Goal: Transaction & Acquisition: Purchase product/service

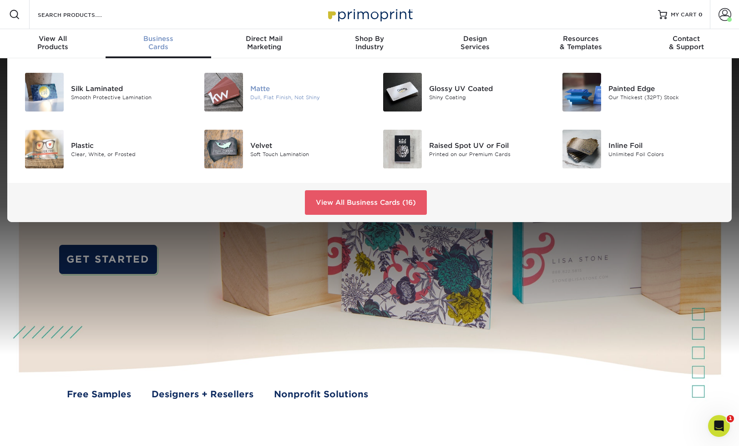
click at [257, 100] on div "Dull, Flat Finish, Not Shiny" at bounding box center [306, 97] width 112 height 8
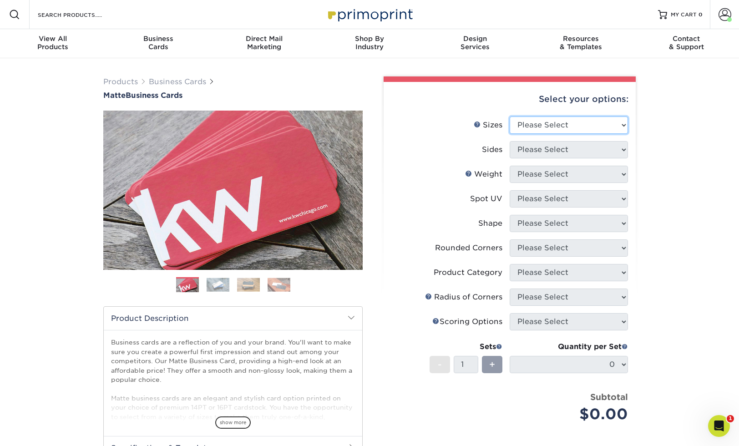
select select "2.00x3.50"
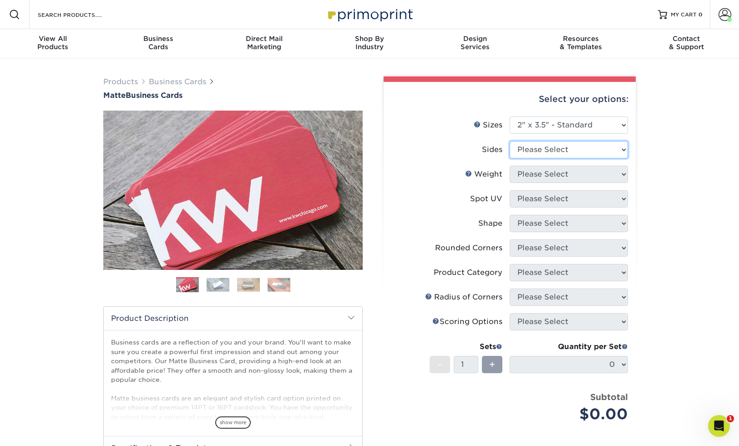
select select "13abbda7-1d64-4f25-8bb2-c179b224825d"
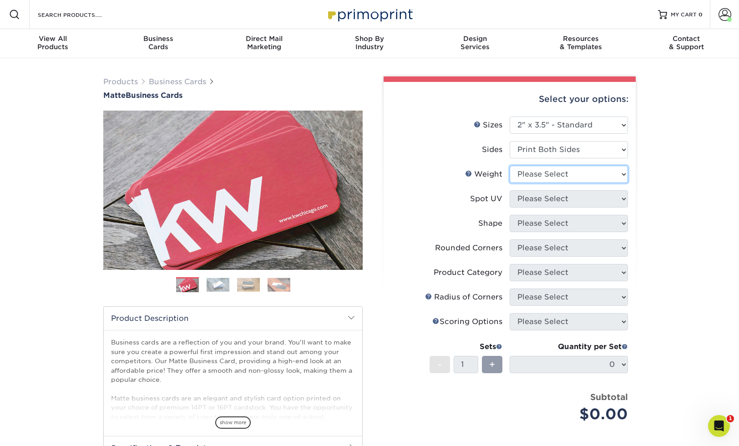
select select "16PT"
select select "3"
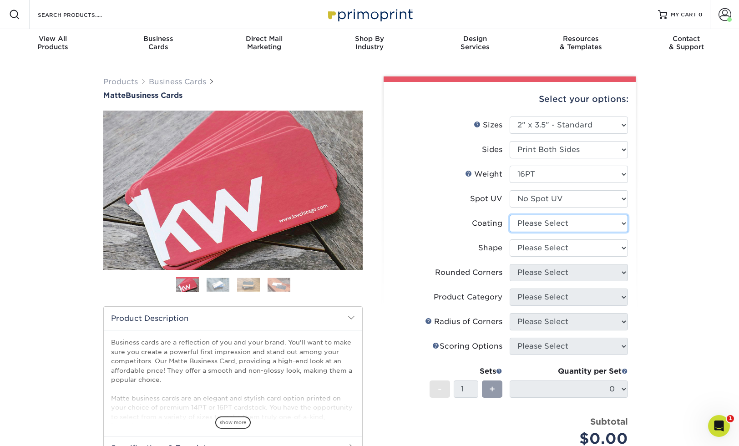
select select "121bb7b5-3b4d-429f-bd8d-bbf80e953313"
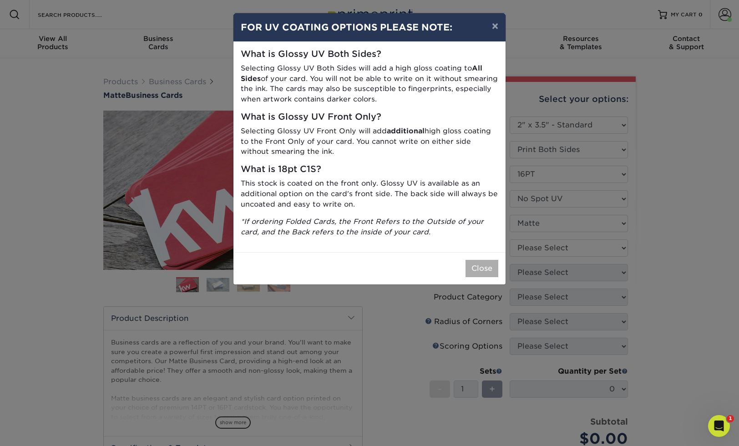
click at [491, 261] on button "Close" at bounding box center [482, 268] width 33 height 17
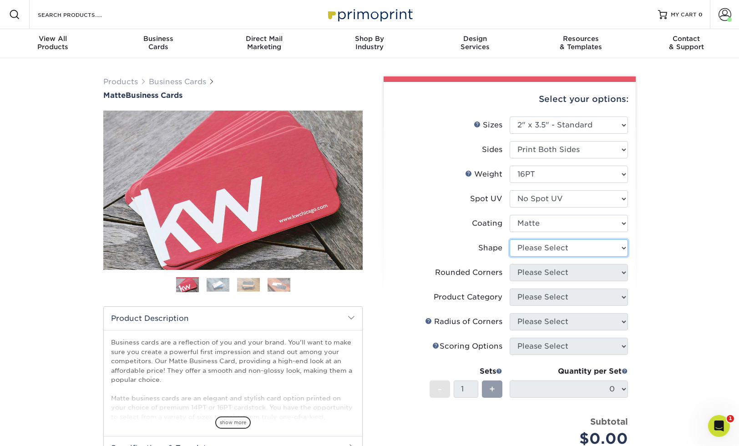
select select "standard"
select select "0"
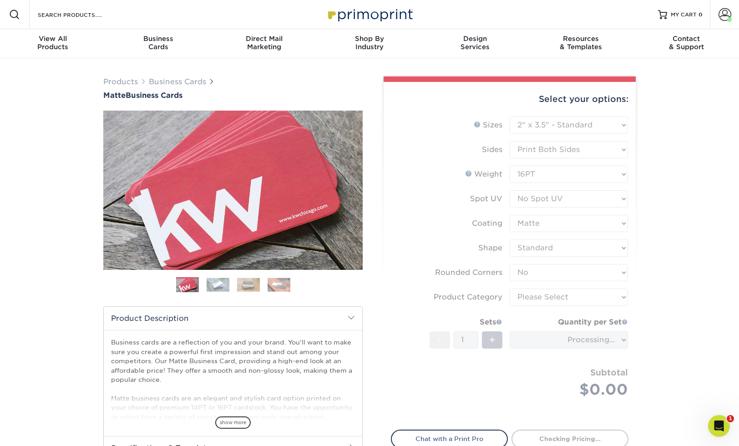
click at [532, 296] on form "Sizes Help Sizes Please Select 1.5" x 3.5" - Mini 1.75" x 3.5" - Mini 2" x 2" -…" at bounding box center [510, 267] width 238 height 303
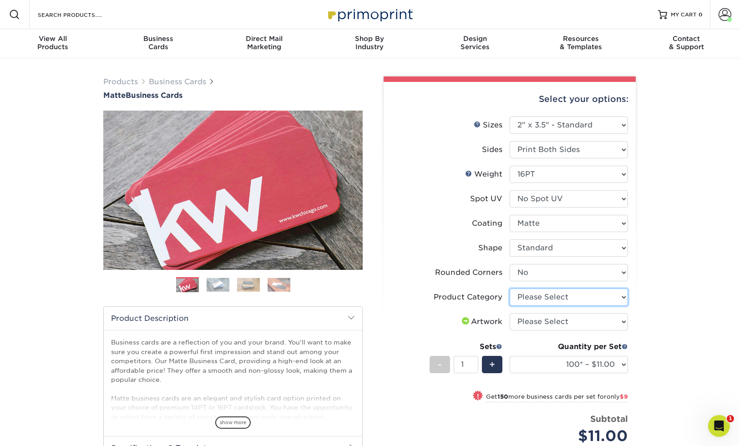
select select "3b5148f1-0588-4f88-a218-97bcfdce65c1"
select select "upload"
select select "1000 – $49.00"
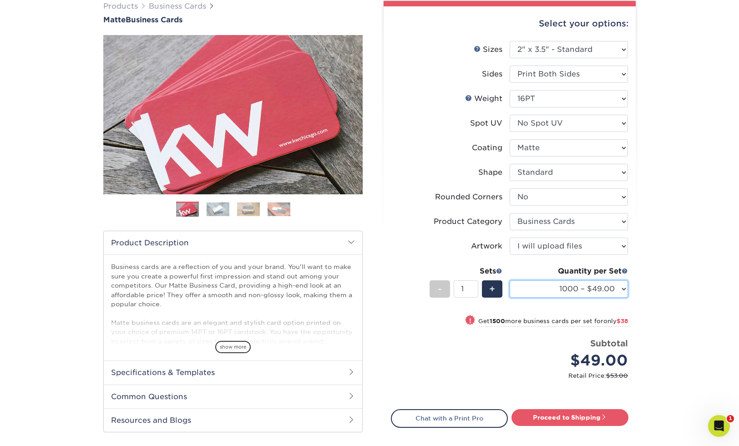
scroll to position [91, 0]
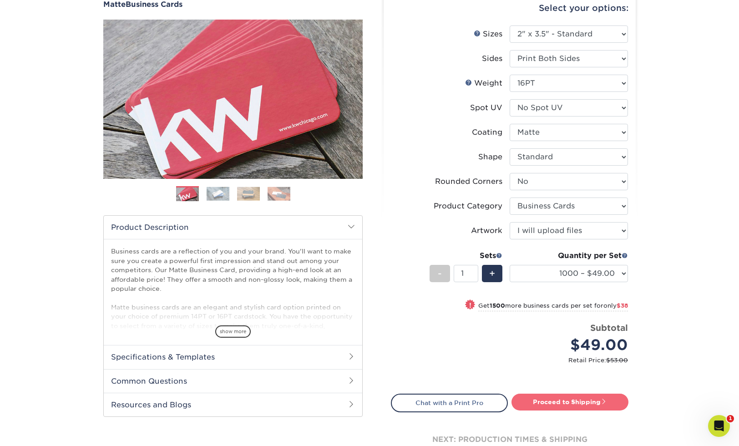
click at [557, 404] on link "Proceed to Shipping" at bounding box center [569, 402] width 117 height 16
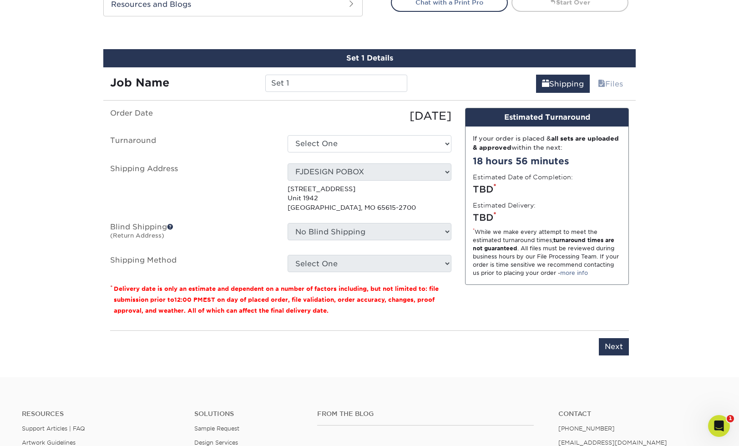
scroll to position [509, 0]
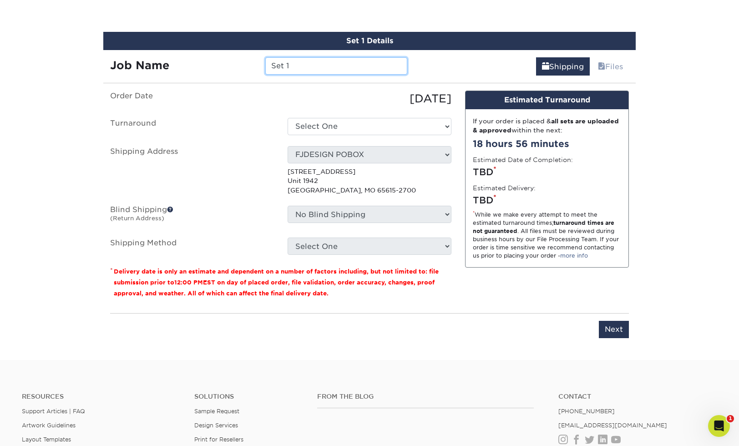
click at [289, 67] on input "Set 1" at bounding box center [336, 65] width 142 height 17
type input "RJ Vacations"
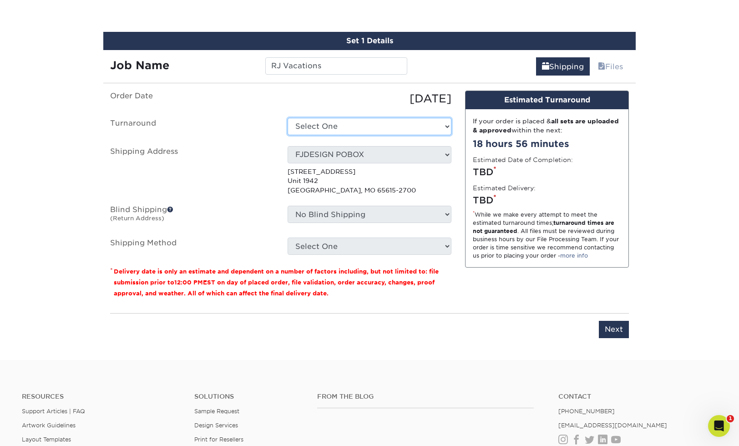
select select "b26dbba4-becb-4f18-80b9-4627273e8b11"
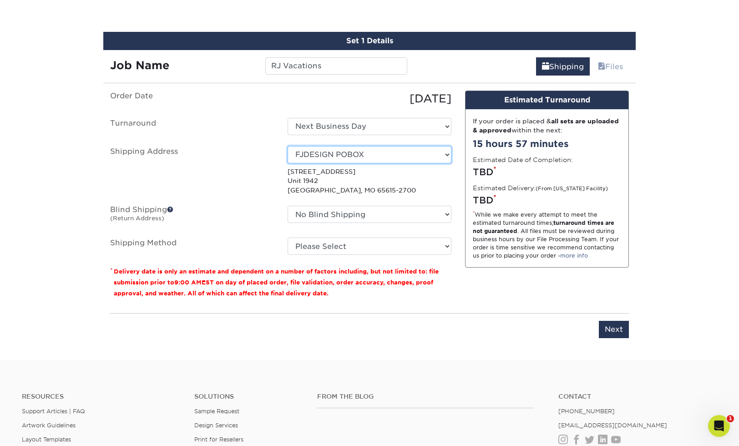
select select "newaddress"
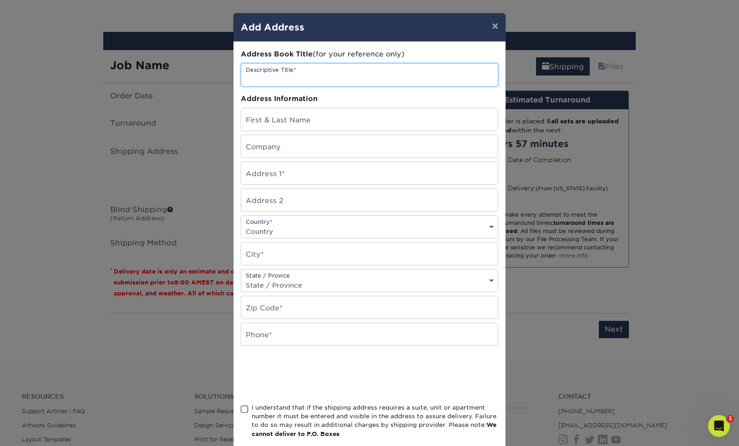
click at [279, 73] on input "text" at bounding box center [369, 75] width 257 height 22
type input "RJ Vacation Rentals"
type input "Julie Kahler"
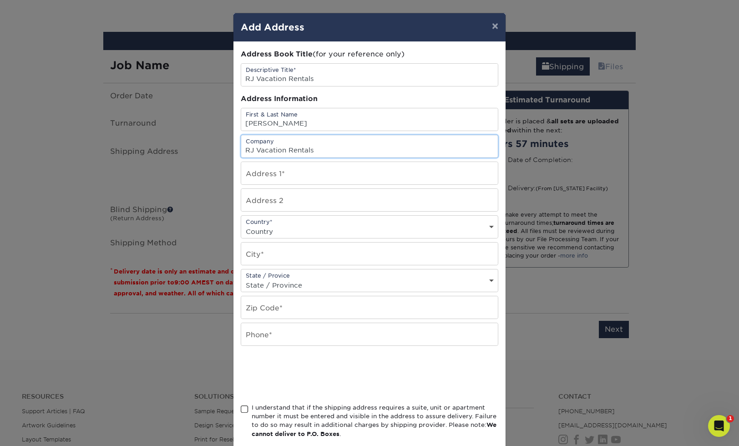
type input "RJ Vacation Rentals"
paste input "110 Terre Cotta Ave"
type input "110 Terre Cotta Ave"
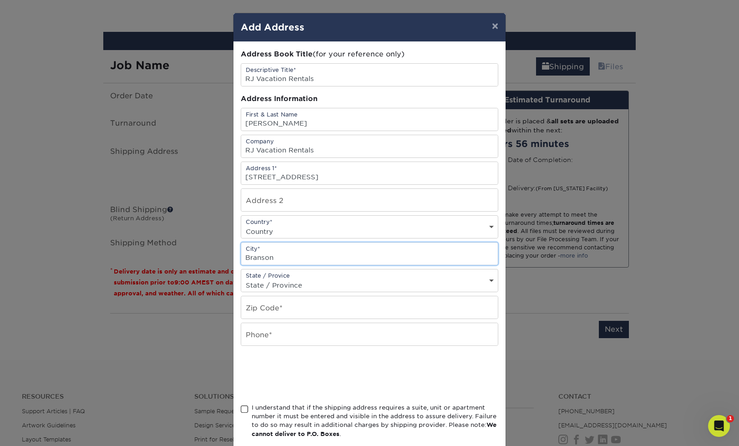
type input "Branson"
select select "US"
select select "MO"
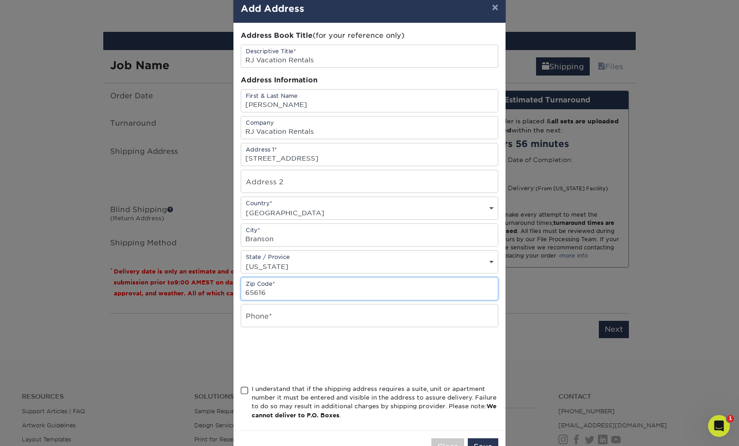
scroll to position [30, 0]
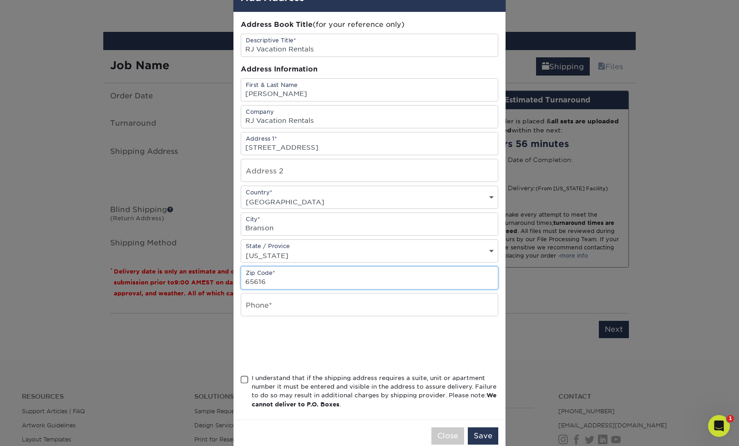
type input "65616"
type input "417-559-1860"
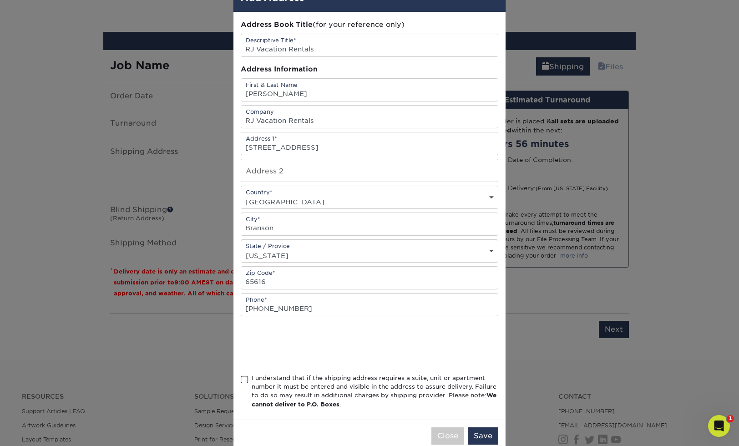
click at [246, 384] on span at bounding box center [245, 379] width 8 height 9
click at [0, 0] on input "I understand that if the shipping address requires a suite, unit or apartment n…" at bounding box center [0, 0] width 0 height 0
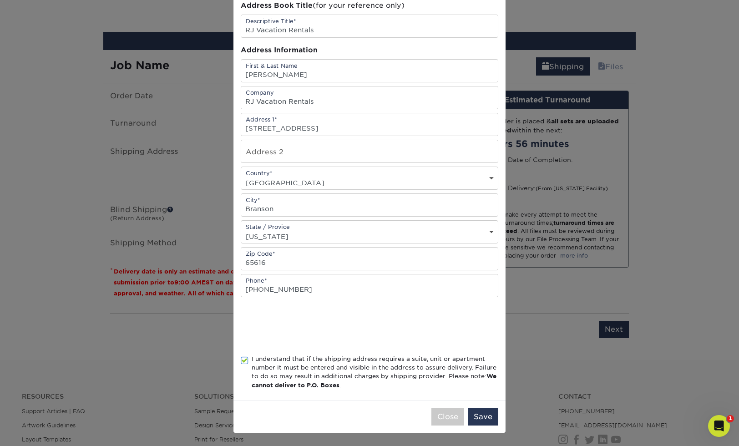
scroll to position [51, 0]
click at [479, 420] on button "Save" at bounding box center [483, 416] width 30 height 17
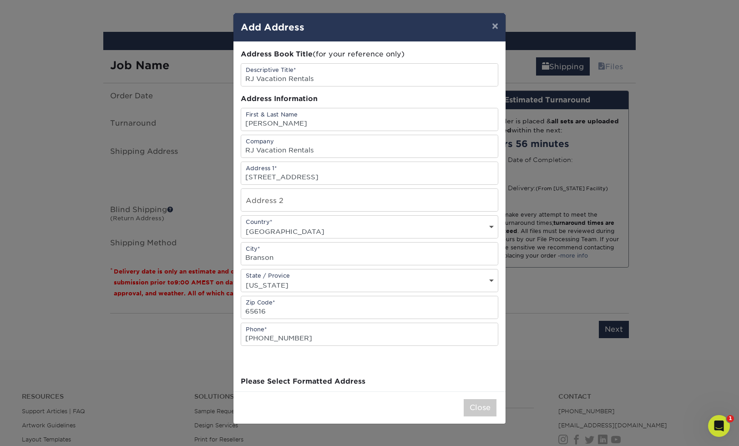
scroll to position [0, 0]
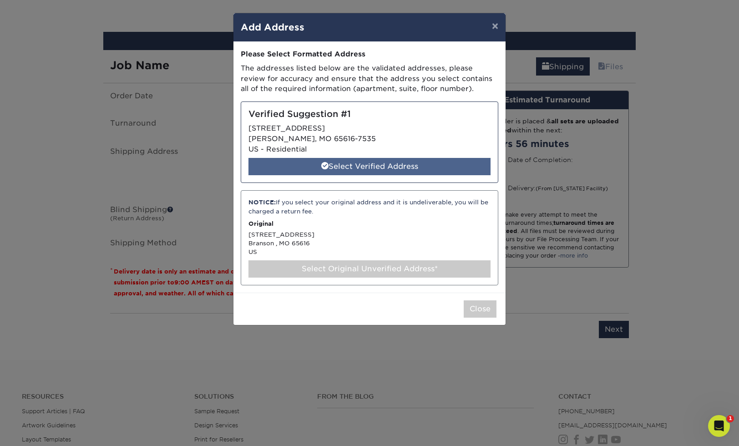
click at [406, 162] on div "Select Verified Address" at bounding box center [369, 166] width 242 height 17
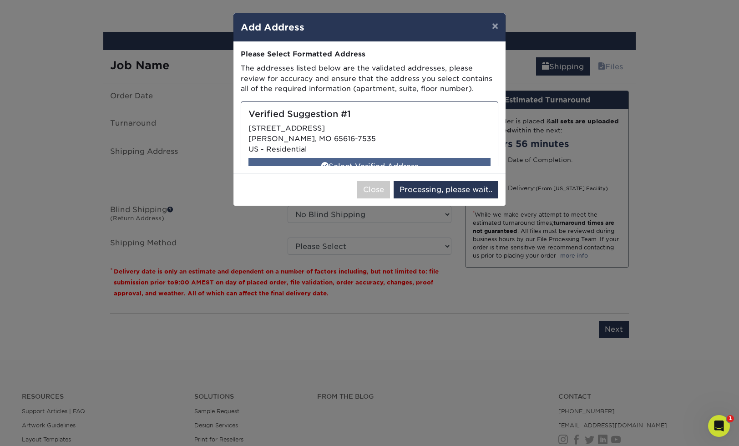
select select "286845"
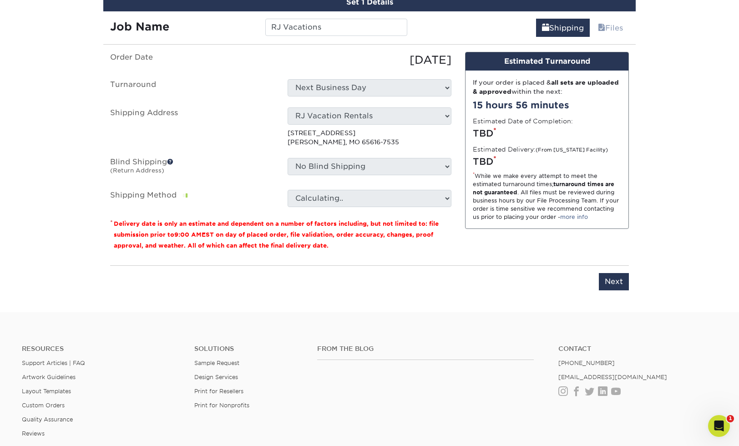
scroll to position [544, 0]
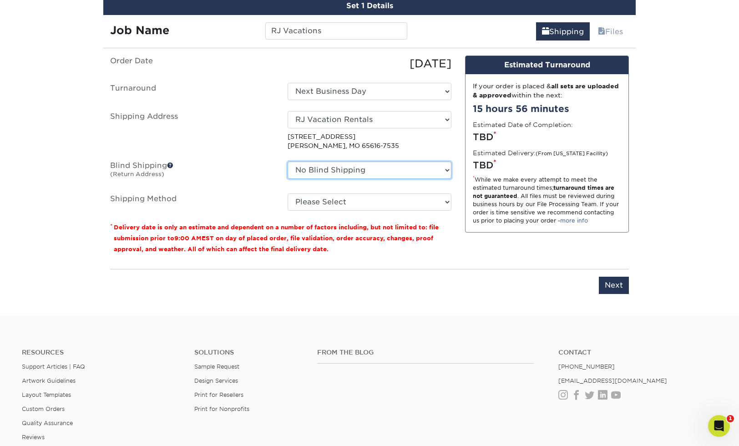
select select "113235"
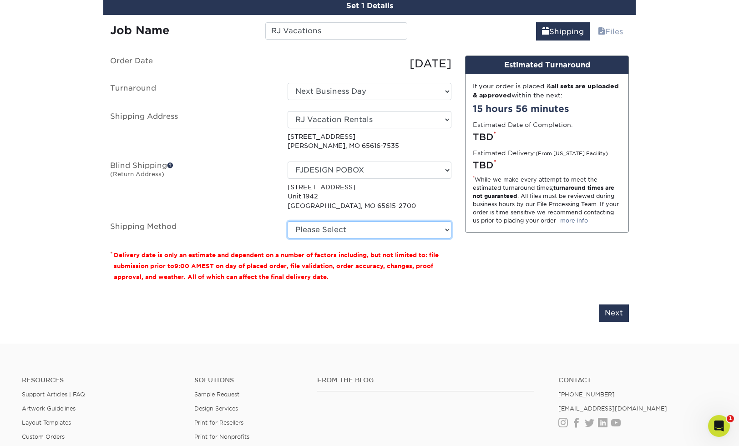
select select "03"
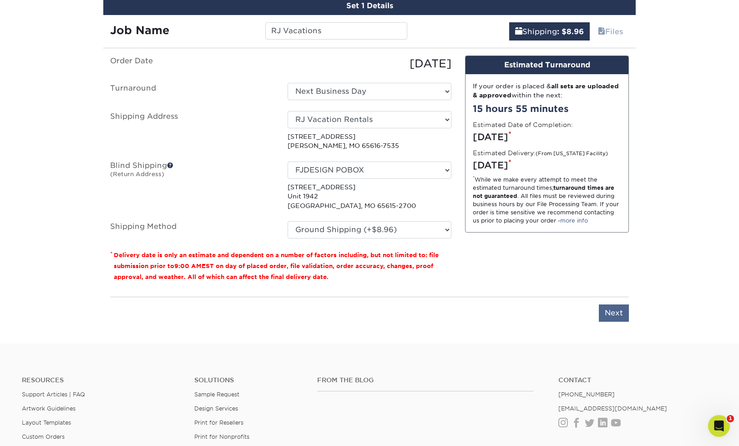
click at [615, 314] on input "Next" at bounding box center [614, 312] width 30 height 17
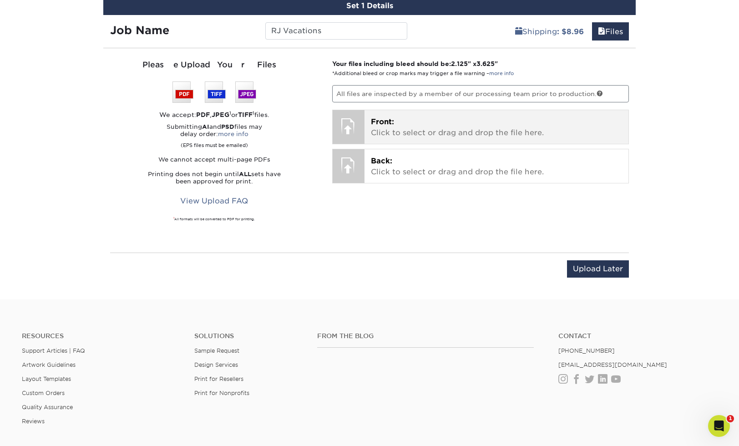
click at [390, 132] on p "Front: Click to select or drag and drop the file here." at bounding box center [497, 127] width 252 height 22
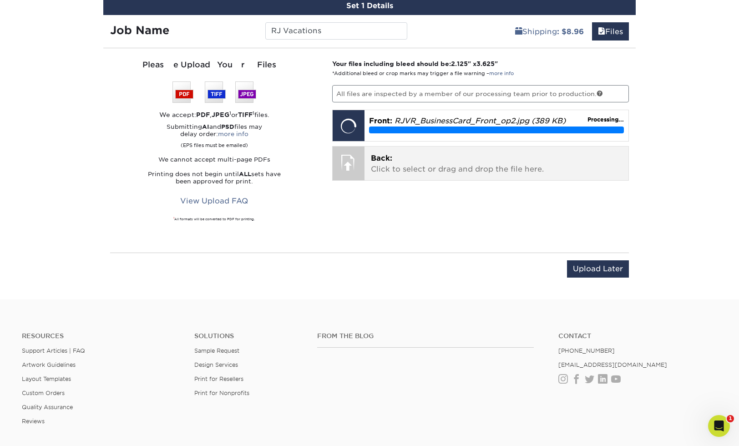
click at [466, 169] on p "Back: Click to select or drag and drop the file here." at bounding box center [497, 164] width 252 height 22
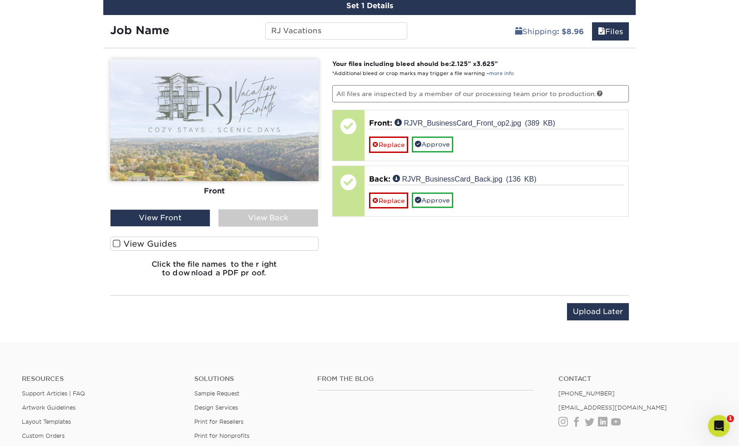
click at [269, 220] on div "View Back" at bounding box center [268, 217] width 100 height 17
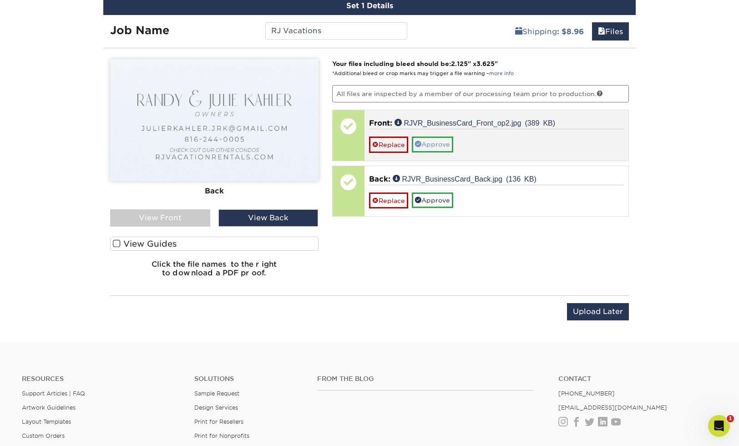
click at [440, 140] on link "Approve" at bounding box center [432, 144] width 41 height 15
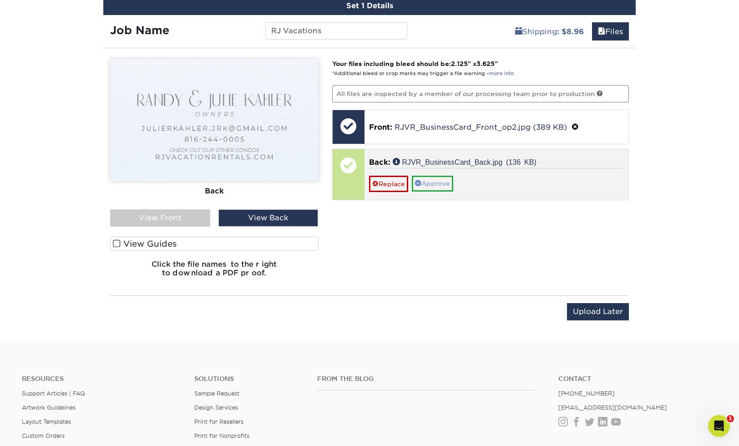
click at [440, 180] on link "Approve" at bounding box center [432, 183] width 41 height 15
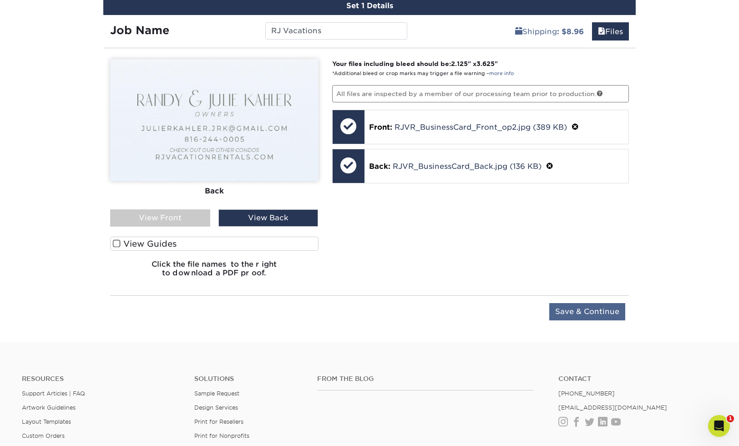
click at [611, 312] on input "Save & Continue" at bounding box center [587, 311] width 76 height 17
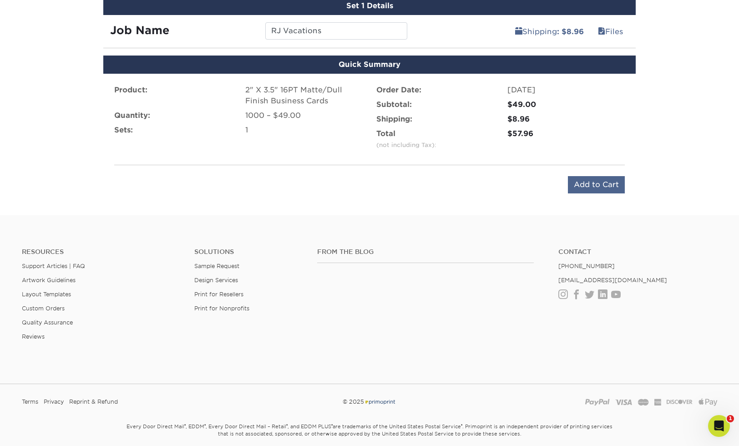
click at [597, 188] on input "Add to Cart" at bounding box center [596, 184] width 57 height 17
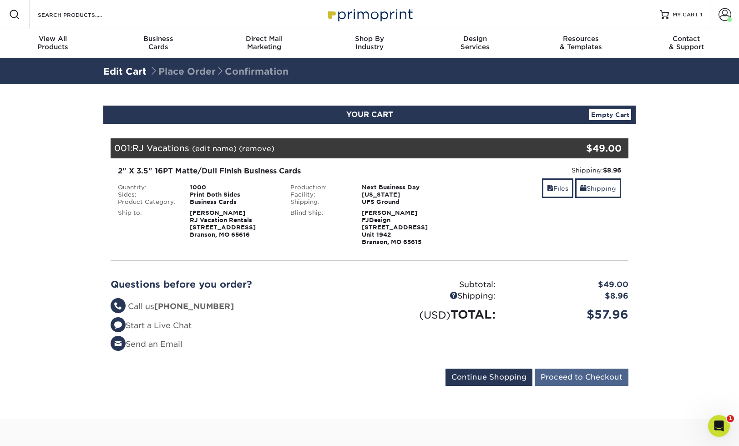
click at [578, 378] on input "Proceed to Checkout" at bounding box center [582, 377] width 94 height 17
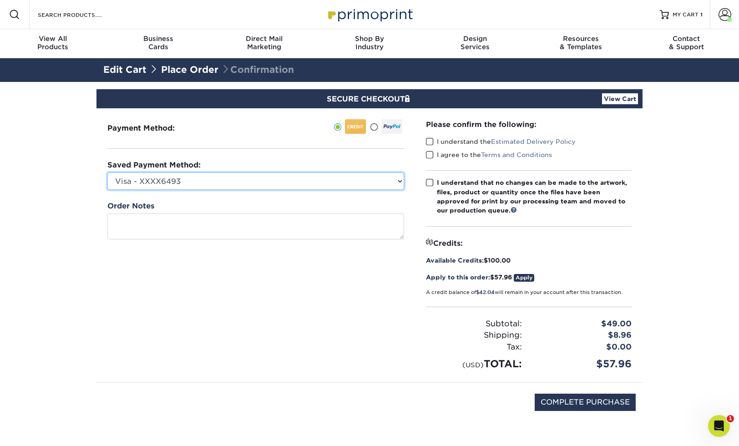
select select "51548"
click at [430, 141] on span at bounding box center [430, 141] width 8 height 9
click at [0, 0] on input "I understand the Estimated Delivery Policy" at bounding box center [0, 0] width 0 height 0
drag, startPoint x: 429, startPoint y: 154, endPoint x: 429, endPoint y: 177, distance: 23.2
click at [429, 155] on span at bounding box center [430, 155] width 8 height 9
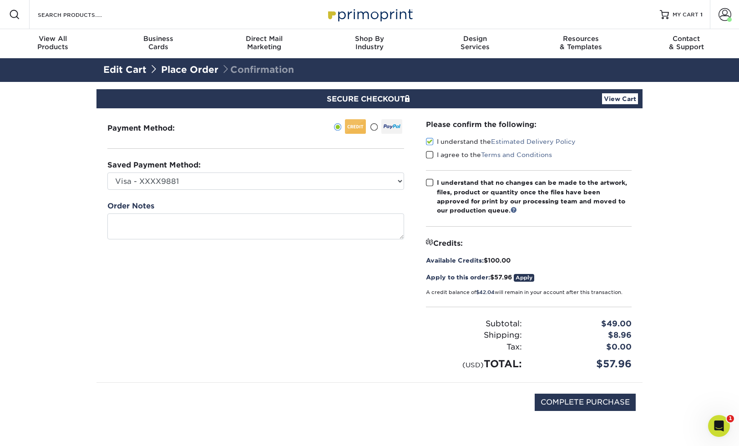
click at [0, 0] on input "I agree to the Terms and Conditions" at bounding box center [0, 0] width 0 height 0
click at [429, 182] on span at bounding box center [430, 182] width 8 height 9
click at [0, 0] on input "I understand that no changes can be made to the artwork, files, product or quan…" at bounding box center [0, 0] width 0 height 0
click at [565, 400] on input "COMPLETE PURCHASE" at bounding box center [585, 402] width 101 height 17
type input "PROCESSING, PLEASE WAIT..."
